Goal: Find specific page/section: Find specific page/section

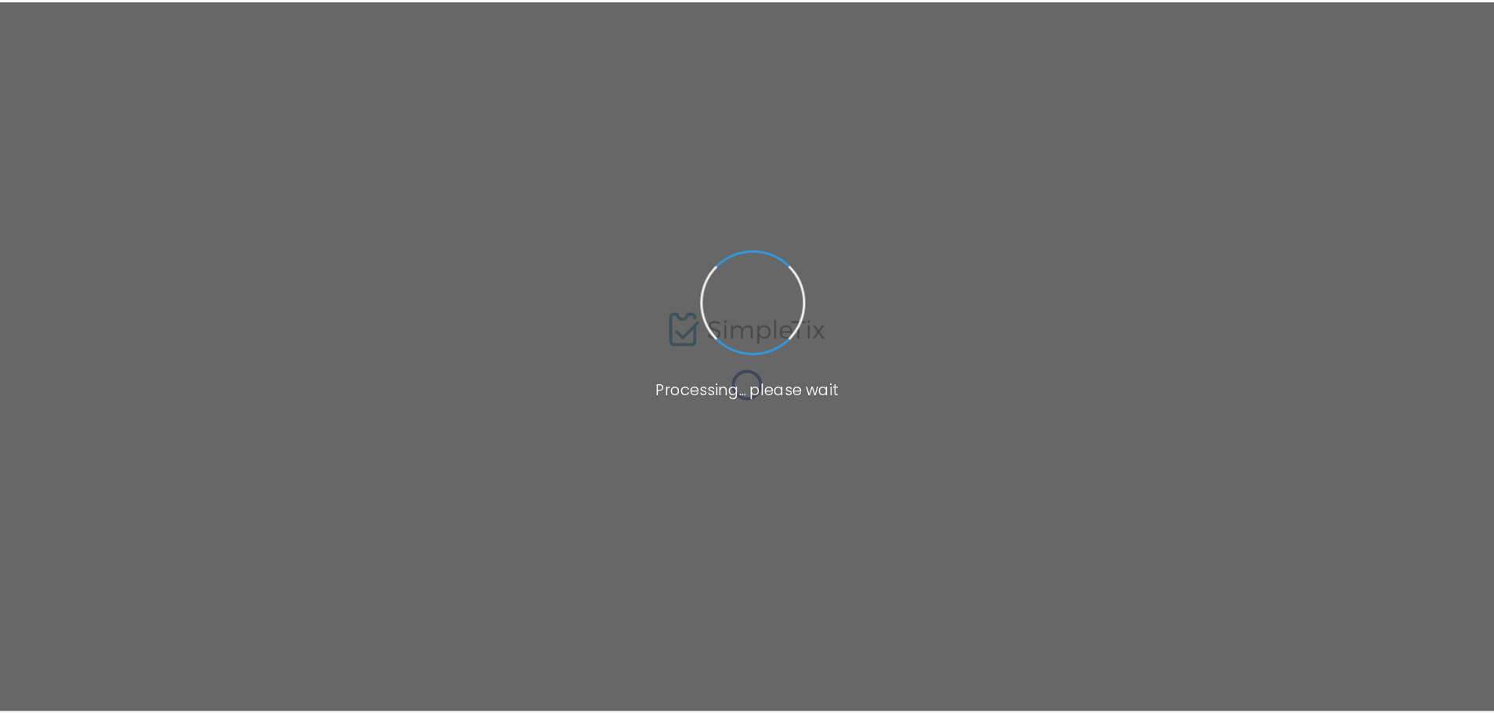
scroll to position [54, 0]
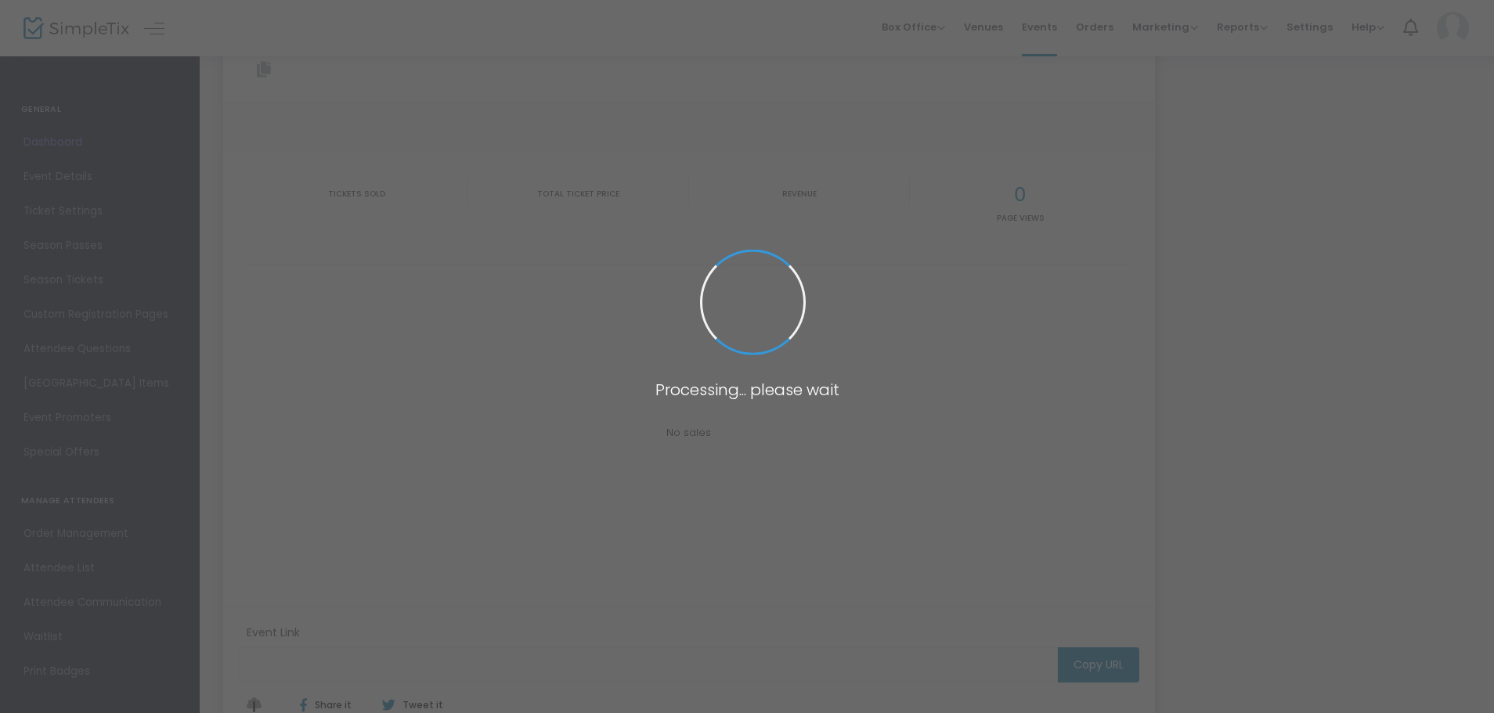
type input "[URL][DOMAIN_NAME]"
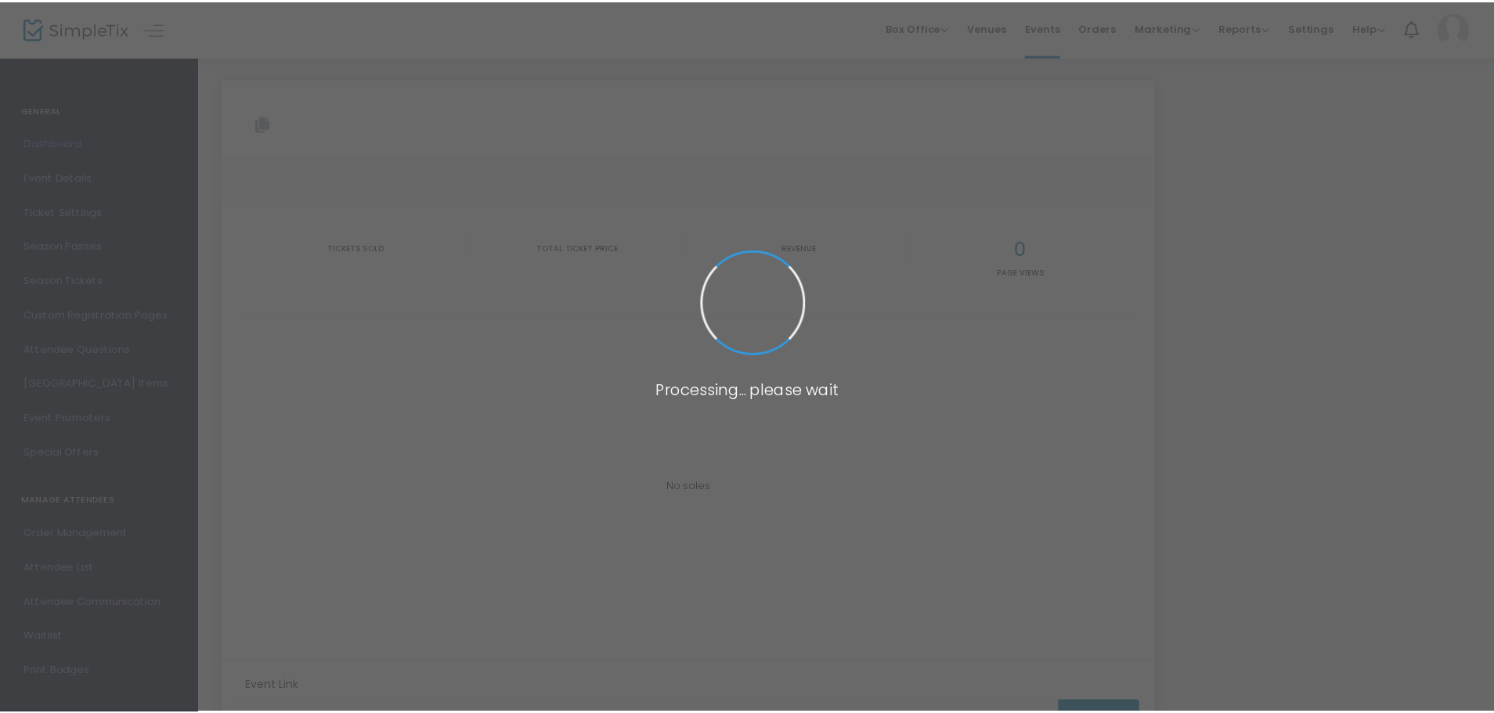
scroll to position [54, 0]
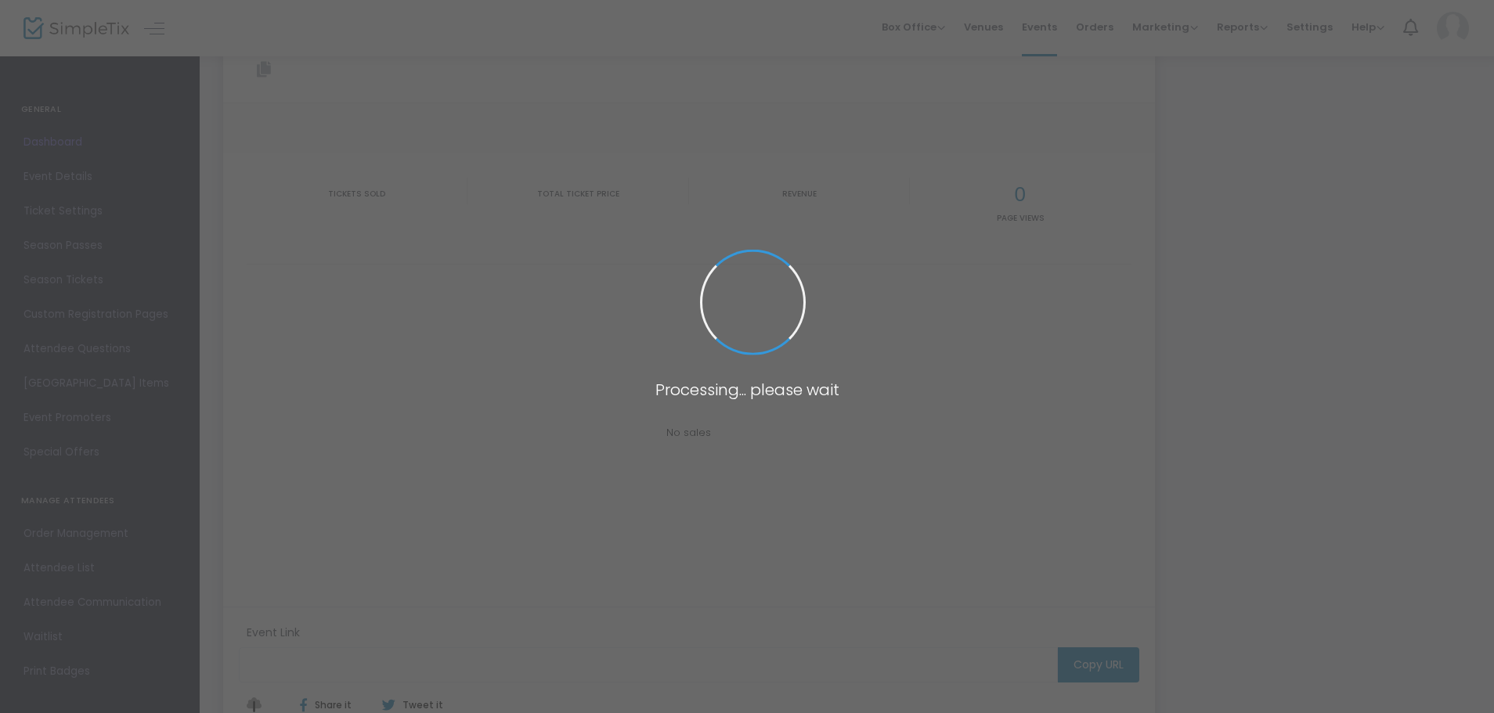
type input "[URL][DOMAIN_NAME]"
